Goal: Information Seeking & Learning: Learn about a topic

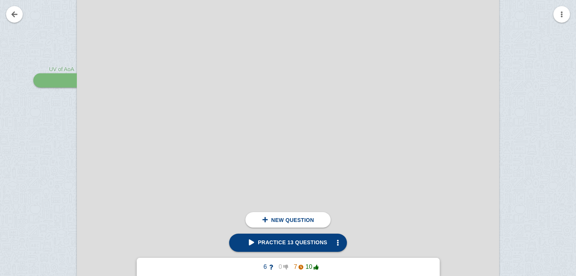
scroll to position [27640, 0]
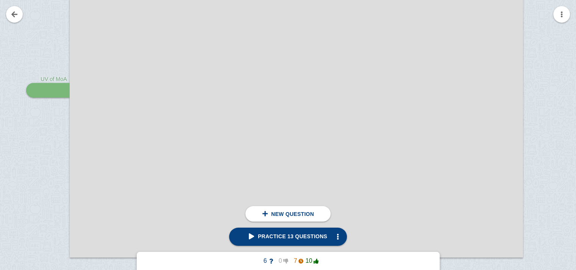
scroll to position [29312, 3]
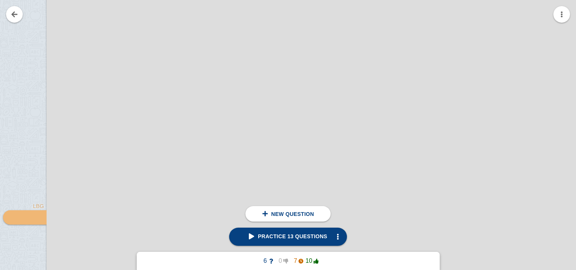
scroll to position [37042, 26]
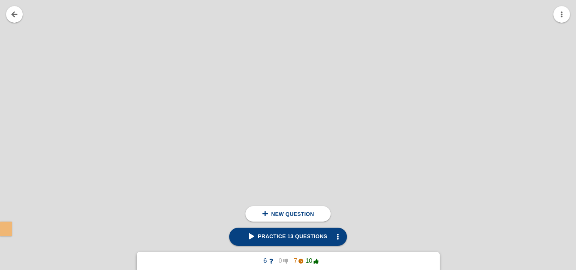
scroll to position [45750, 115]
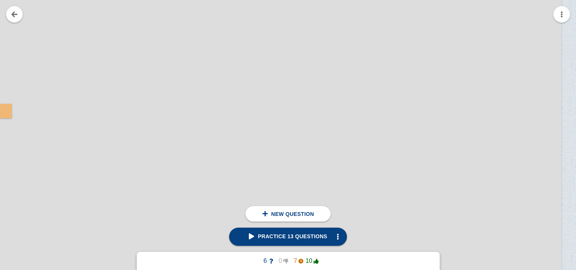
scroll to position [39031, 81]
click at [294, 240] on span "Practice 13 questions" at bounding box center [288, 236] width 78 height 6
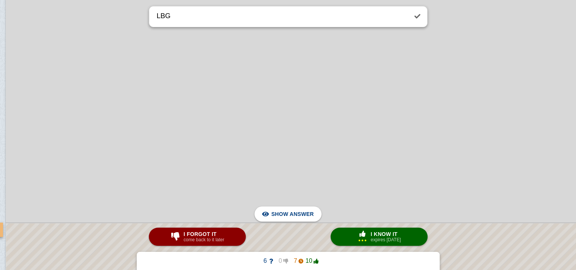
scroll to position [38976, 67]
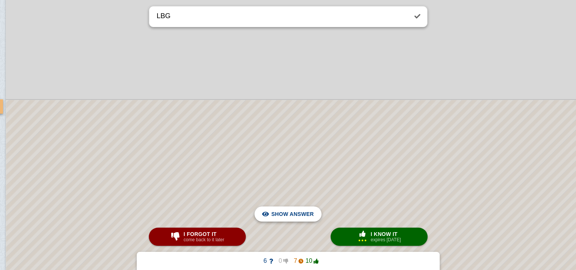
click at [285, 208] on span "Hide answer" at bounding box center [293, 214] width 39 height 17
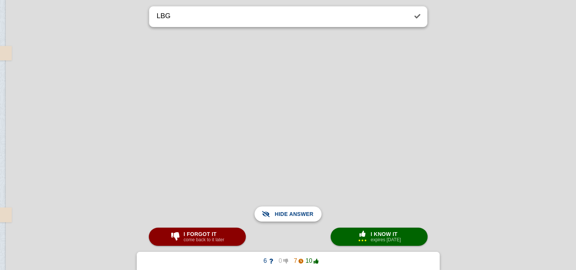
scroll to position [39245, 67]
click at [291, 215] on span "Show answer" at bounding box center [292, 214] width 42 height 17
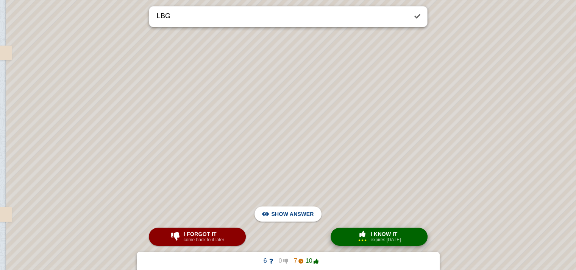
click at [370, 238] on small "expires [DATE]" at bounding box center [385, 239] width 30 height 5
type textarea "implied powers"
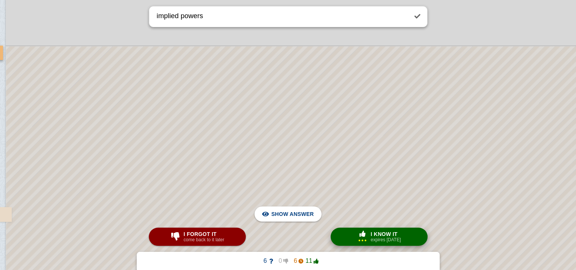
scroll to position [39199, 67]
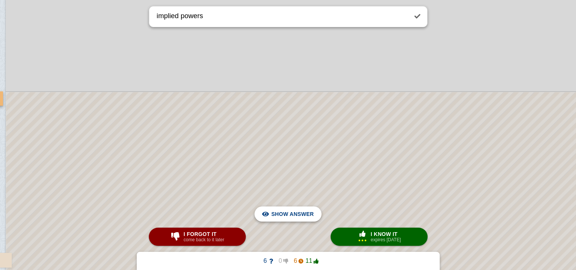
click at [298, 214] on span "Hide answer" at bounding box center [293, 214] width 39 height 17
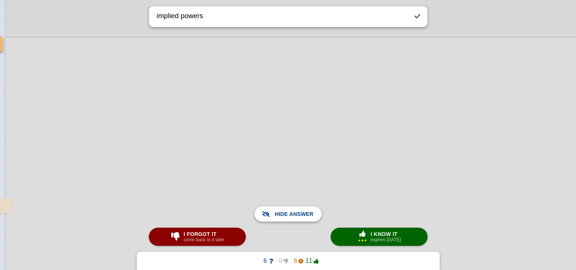
scroll to position [39258, 67]
